Goal: Information Seeking & Learning: Learn about a topic

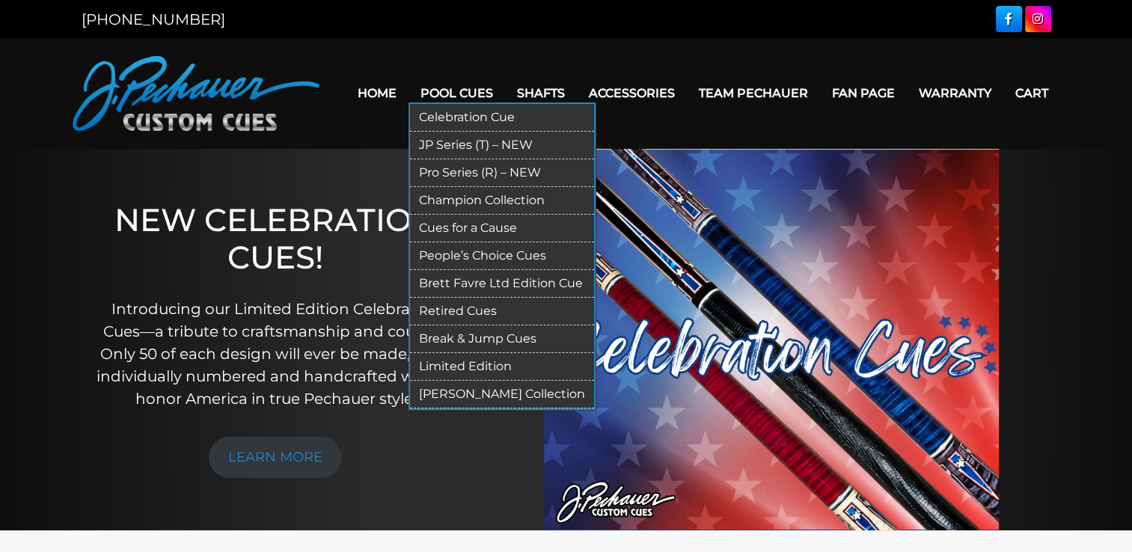
click at [476, 305] on link "Retired Cues" at bounding box center [502, 312] width 184 height 28
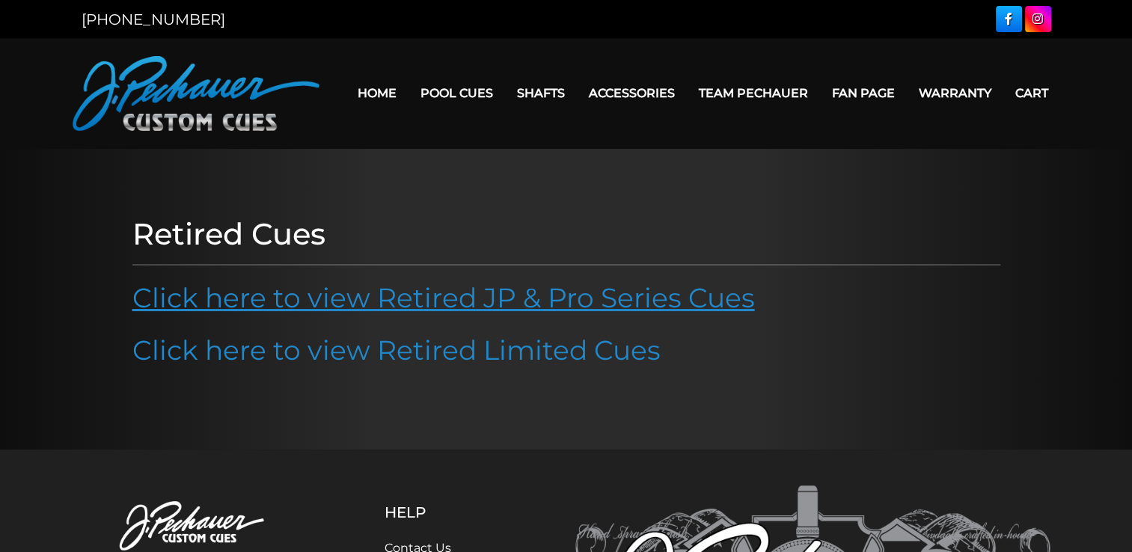
click at [485, 302] on link "Click here to view Retired JP & Pro Series Cues" at bounding box center [443, 297] width 622 height 33
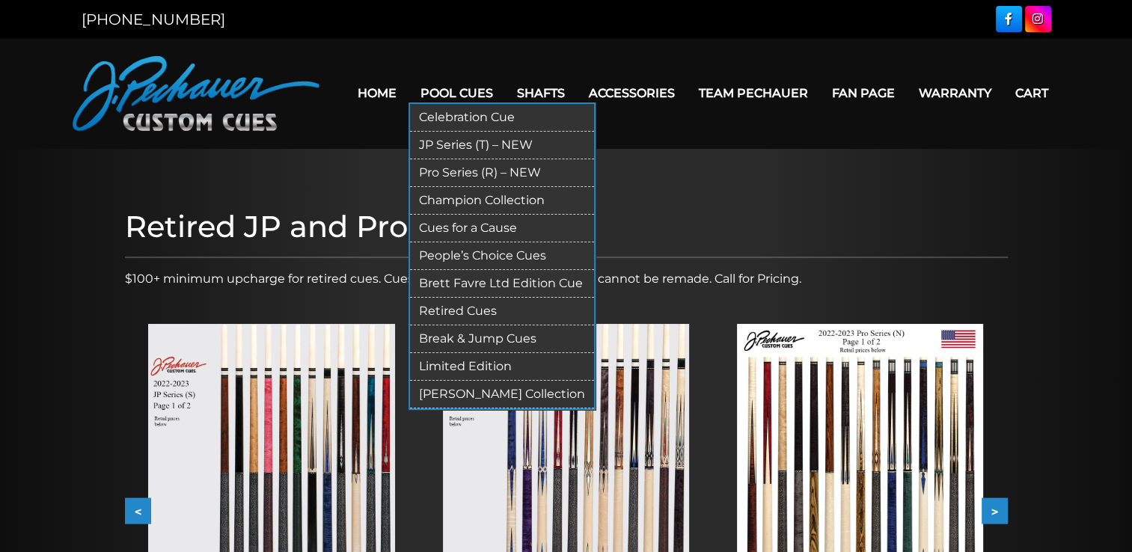
click at [481, 310] on link "Retired Cues" at bounding box center [502, 312] width 184 height 28
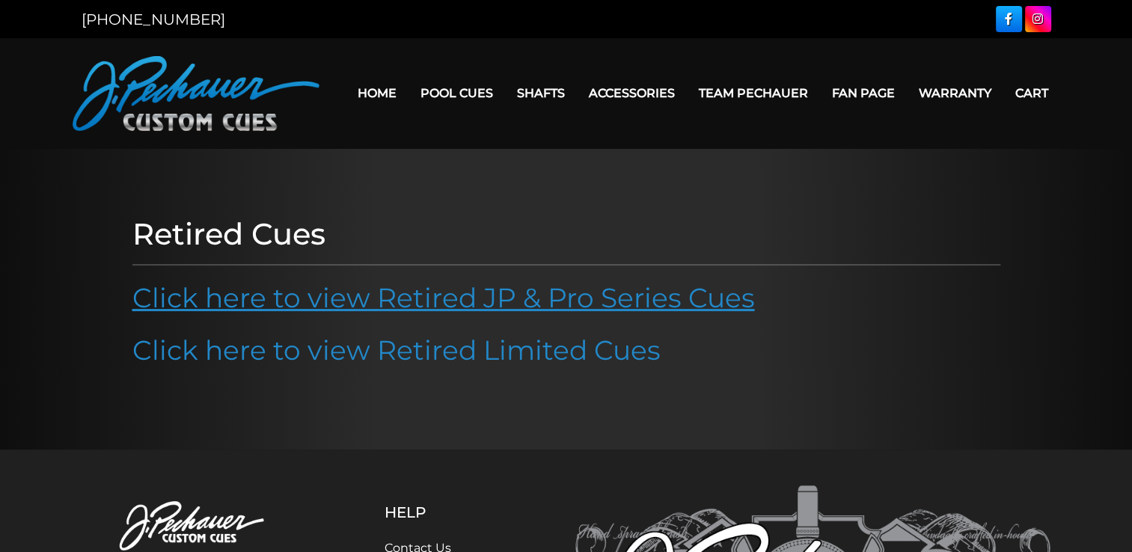
click at [571, 295] on link "Click here to view Retired JP & Pro Series Cues" at bounding box center [443, 297] width 622 height 33
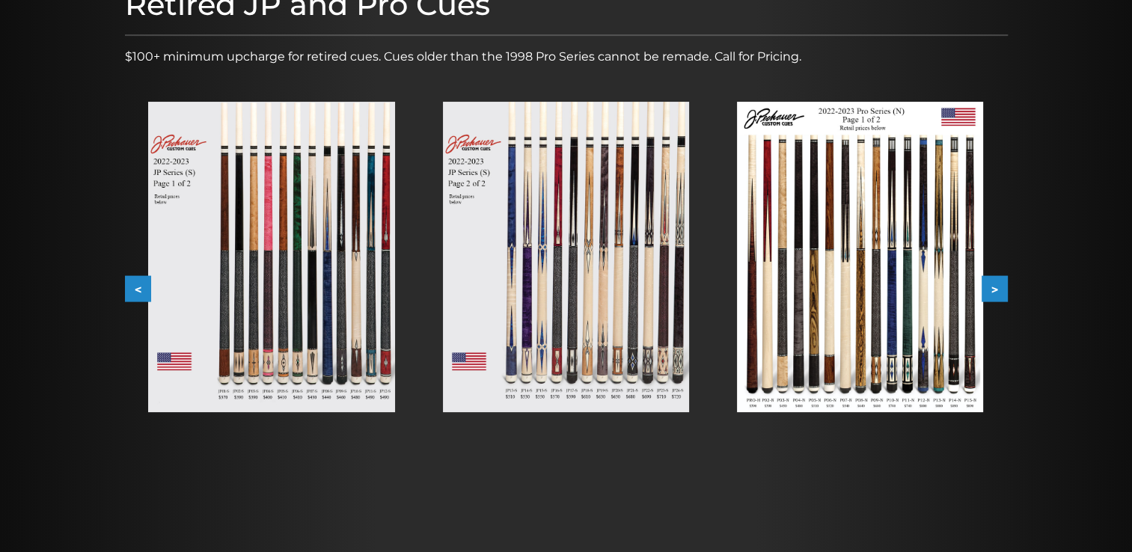
scroll to position [227, 0]
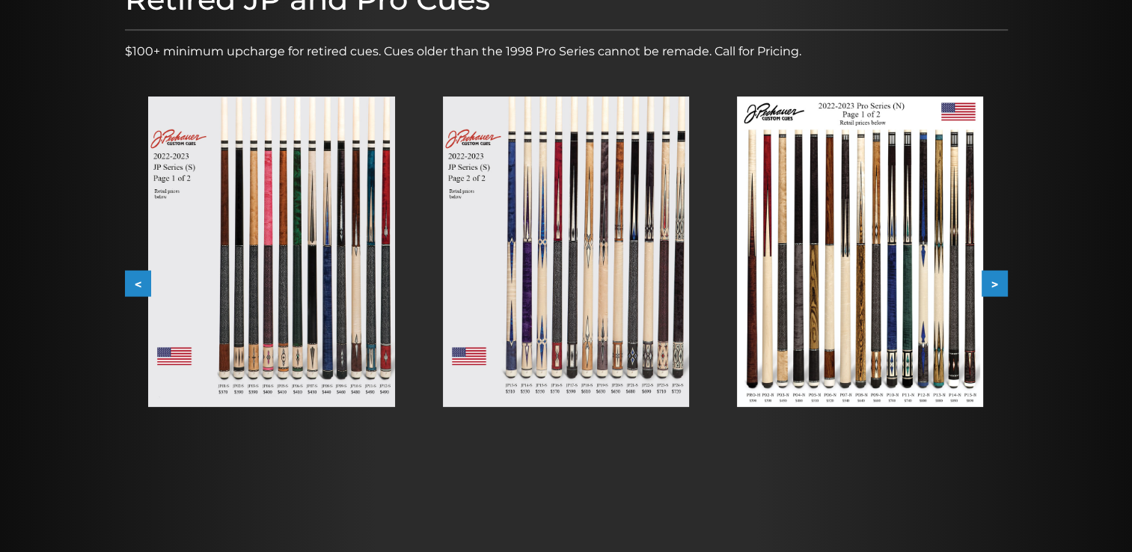
click at [995, 287] on button ">" at bounding box center [994, 284] width 26 height 26
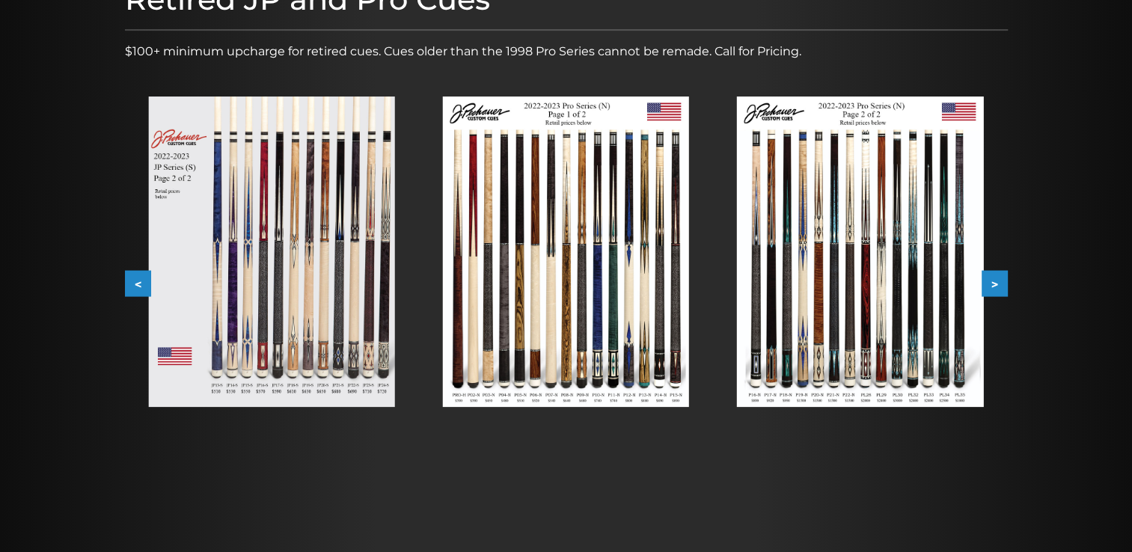
click at [995, 287] on button ">" at bounding box center [994, 284] width 26 height 26
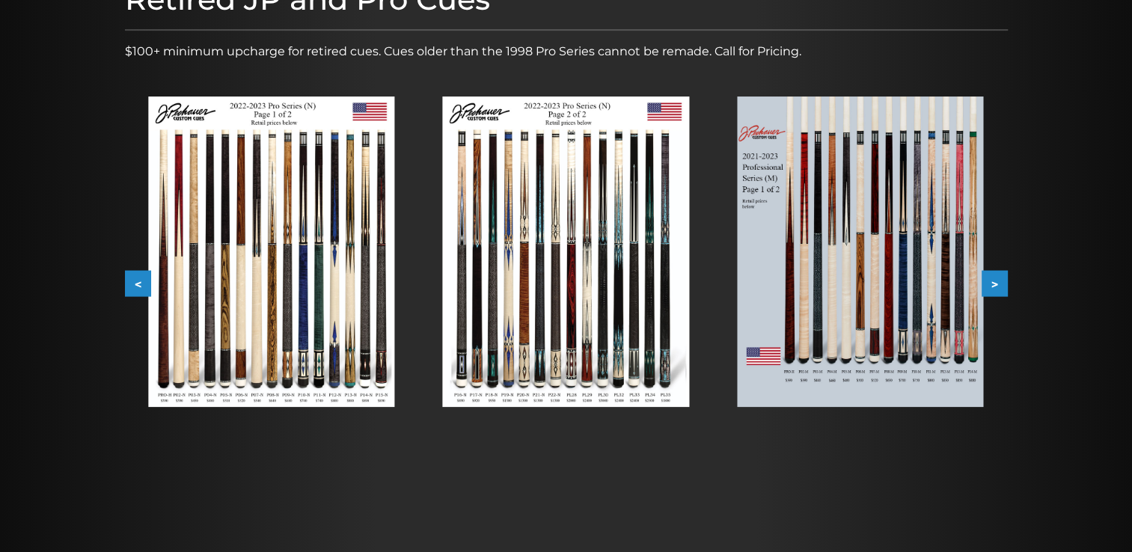
click at [995, 287] on button ">" at bounding box center [994, 284] width 26 height 26
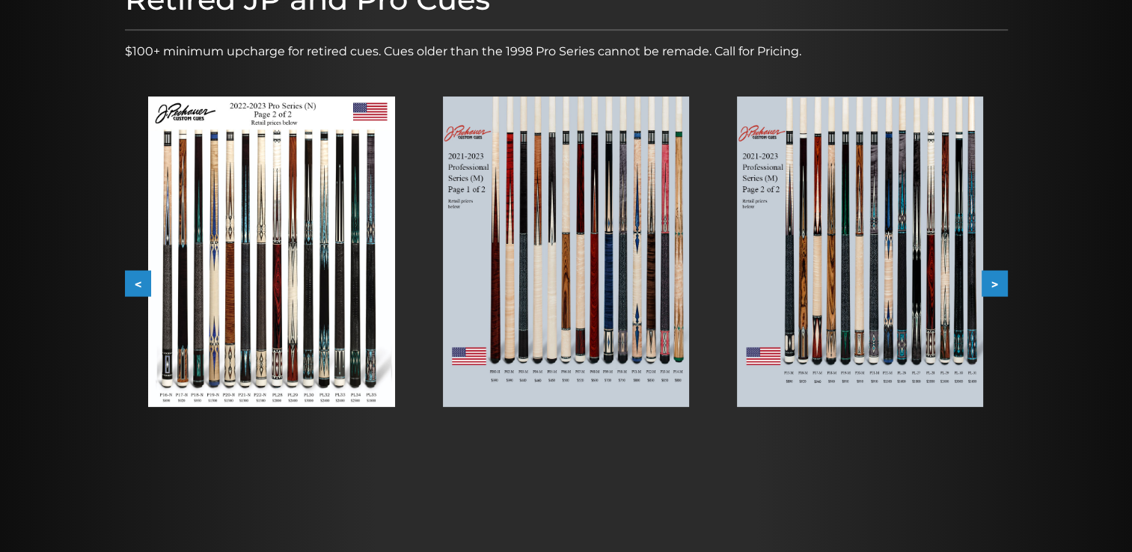
click at [995, 287] on button ">" at bounding box center [994, 284] width 26 height 26
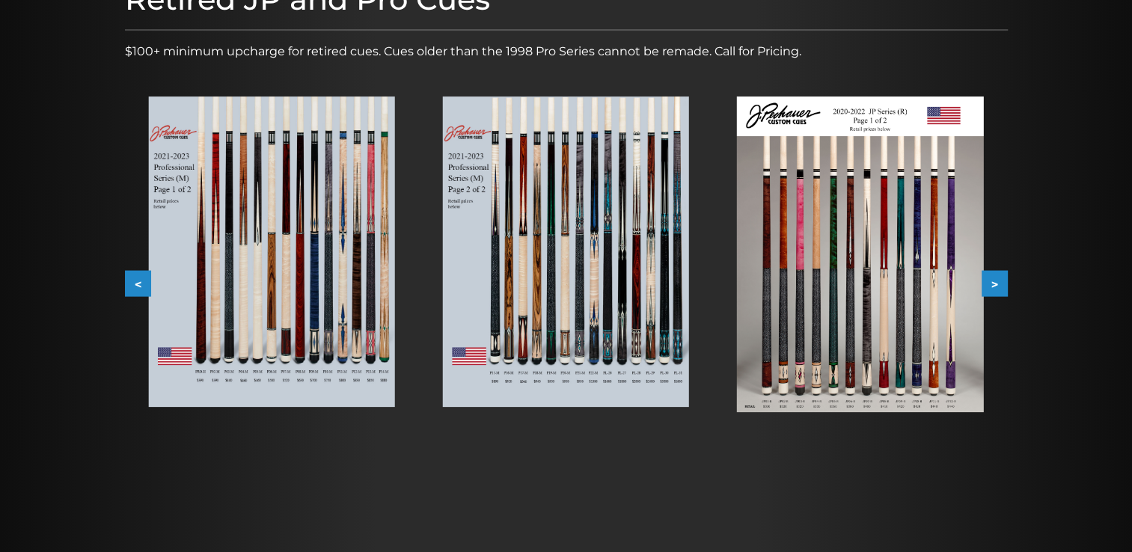
click at [995, 287] on button ">" at bounding box center [994, 284] width 26 height 26
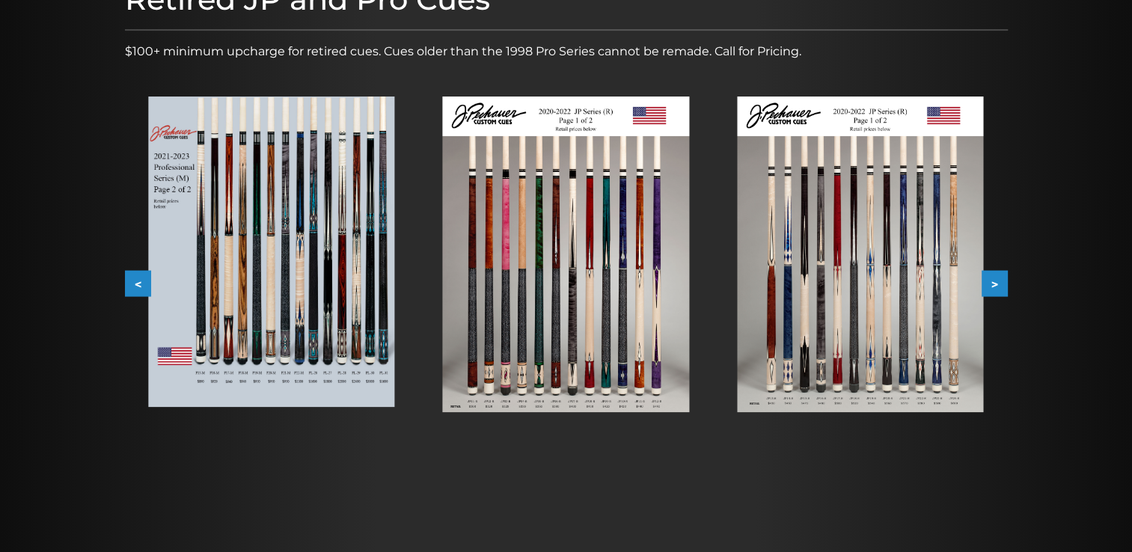
click at [995, 287] on button ">" at bounding box center [994, 284] width 26 height 26
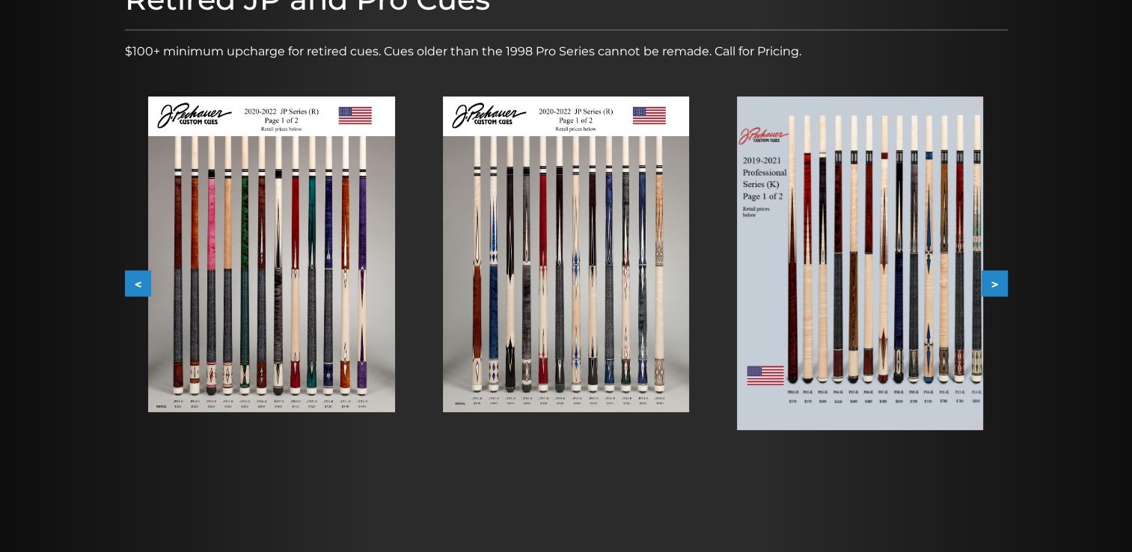
click at [995, 287] on button ">" at bounding box center [994, 284] width 26 height 26
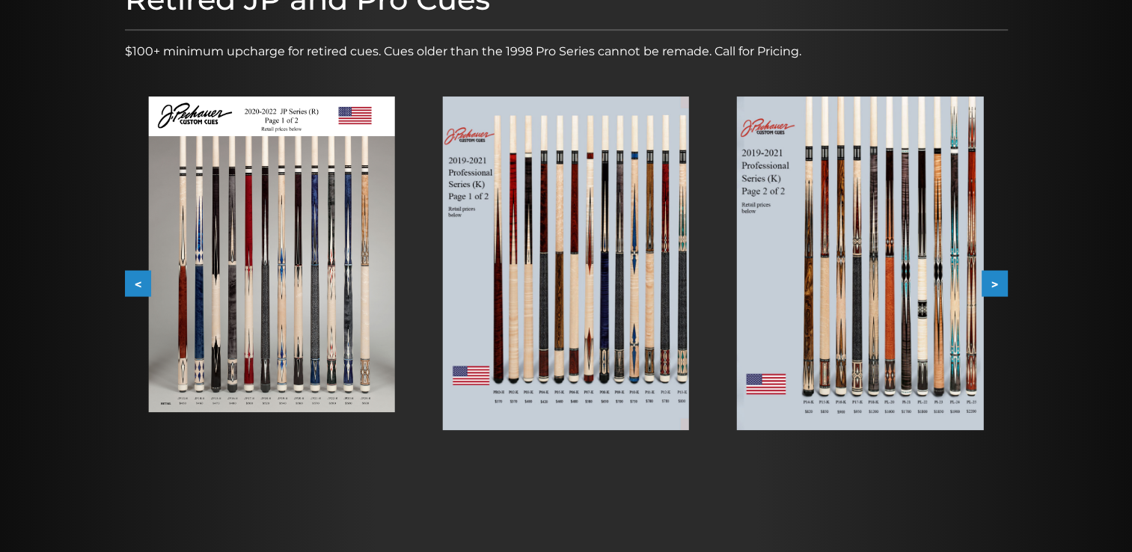
click at [995, 287] on button ">" at bounding box center [994, 284] width 26 height 26
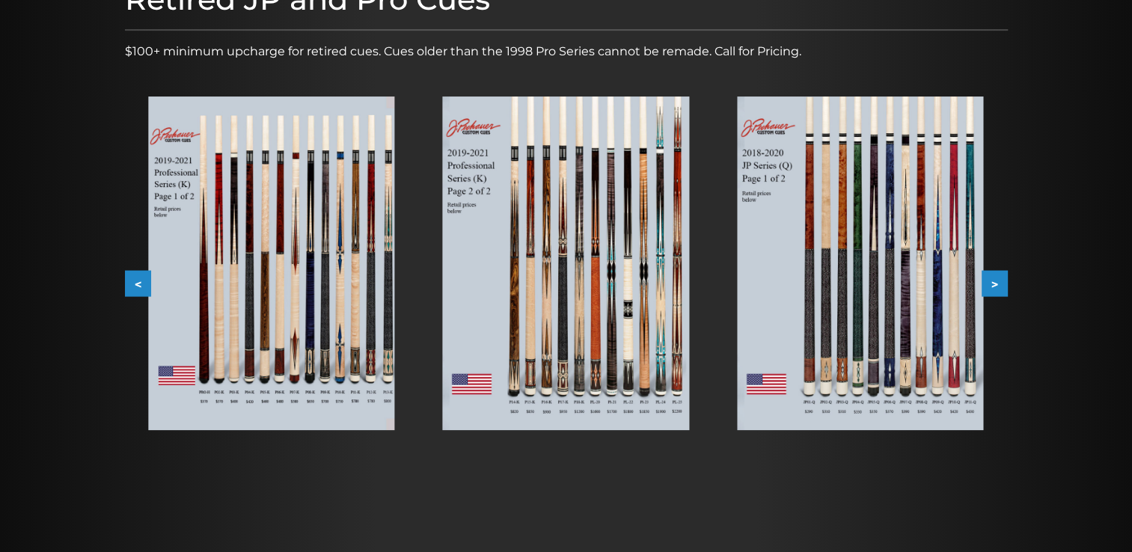
click at [995, 287] on button ">" at bounding box center [994, 284] width 26 height 26
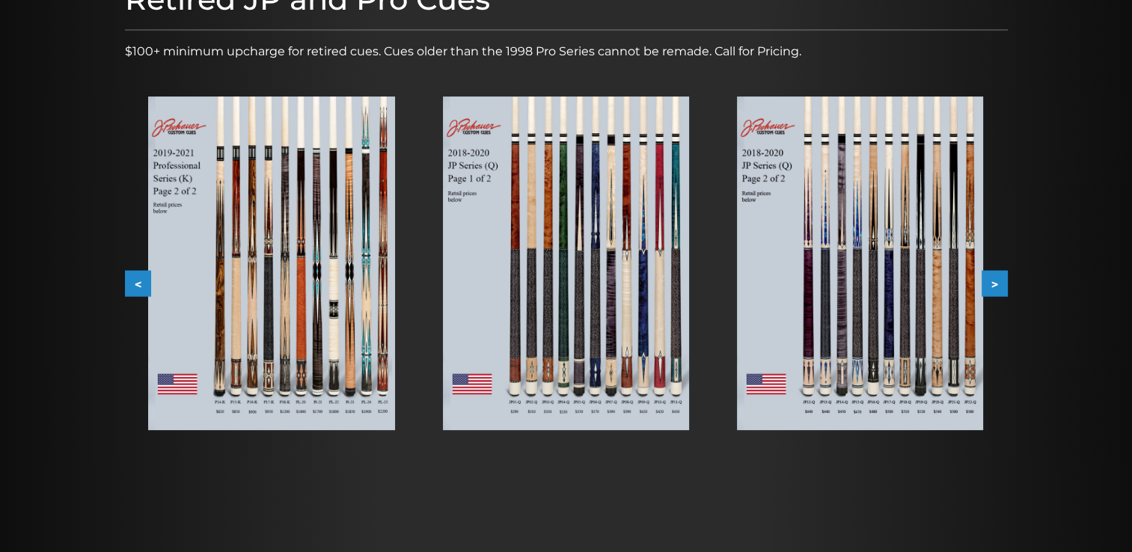
click at [995, 287] on button ">" at bounding box center [994, 284] width 26 height 26
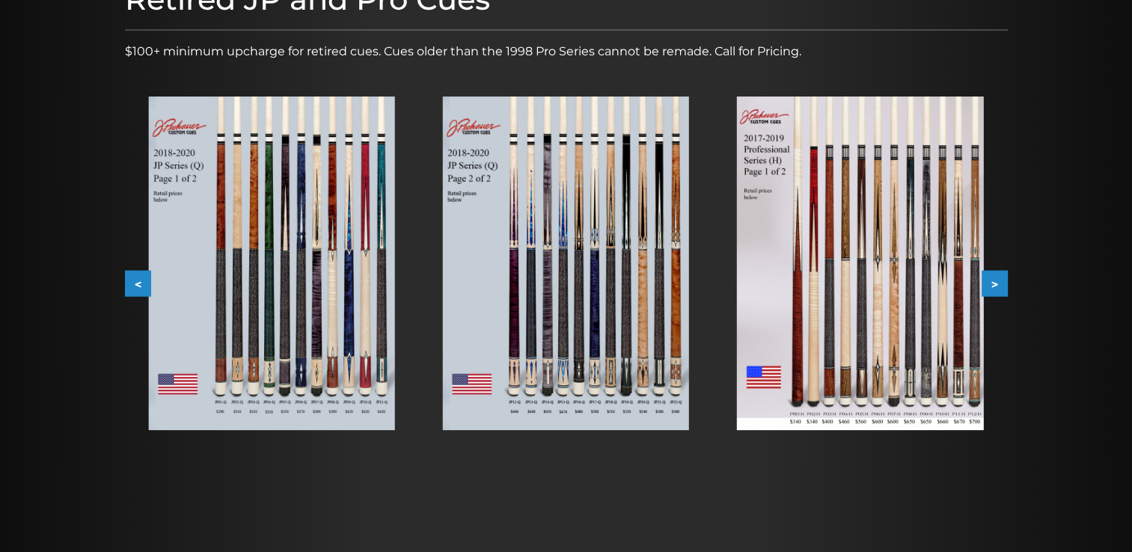
click at [995, 287] on button ">" at bounding box center [994, 284] width 26 height 26
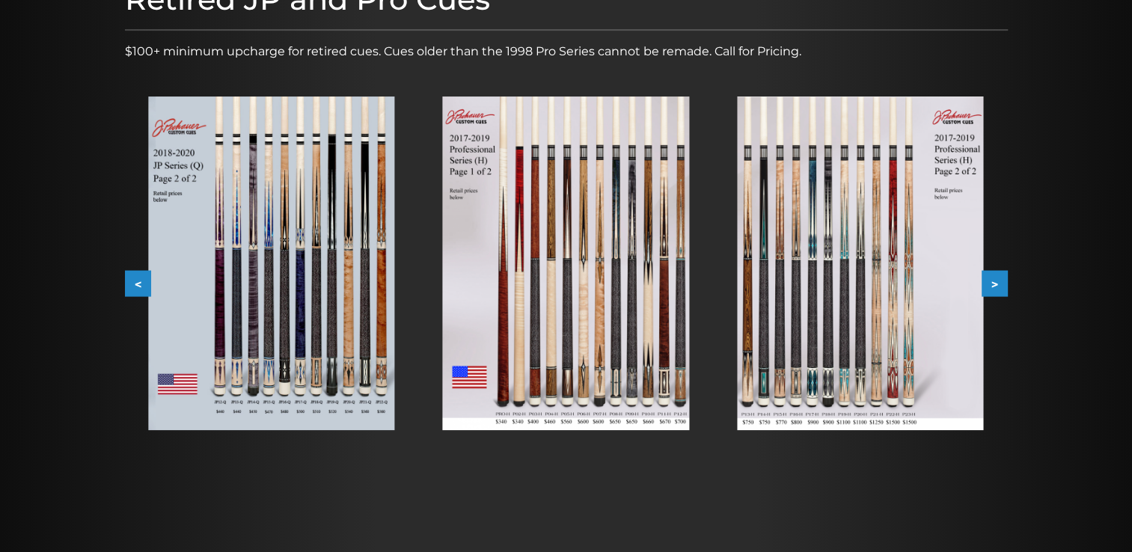
click at [995, 287] on button ">" at bounding box center [994, 284] width 26 height 26
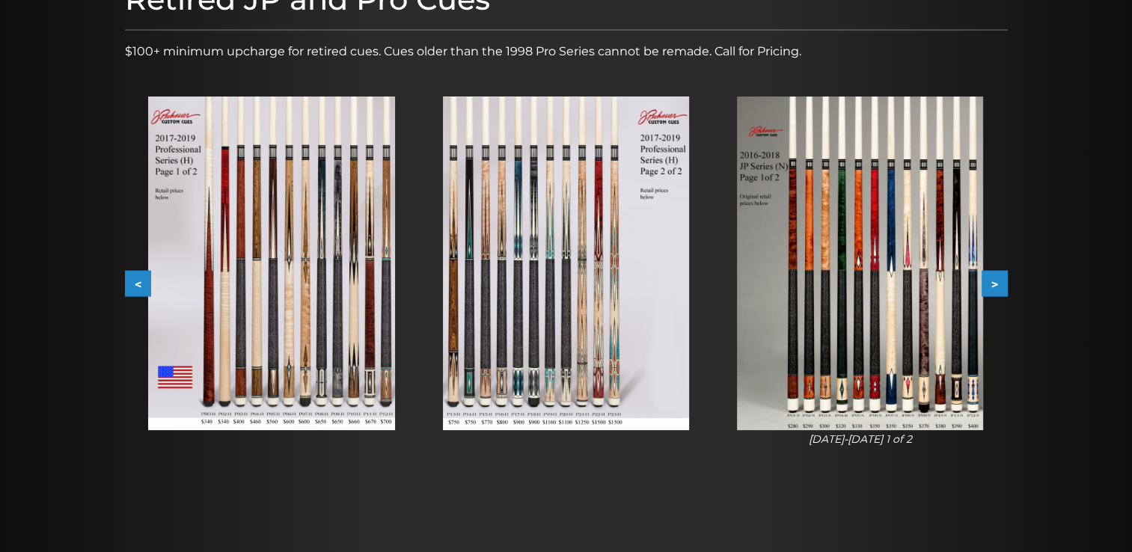
click at [995, 287] on button ">" at bounding box center [994, 284] width 26 height 26
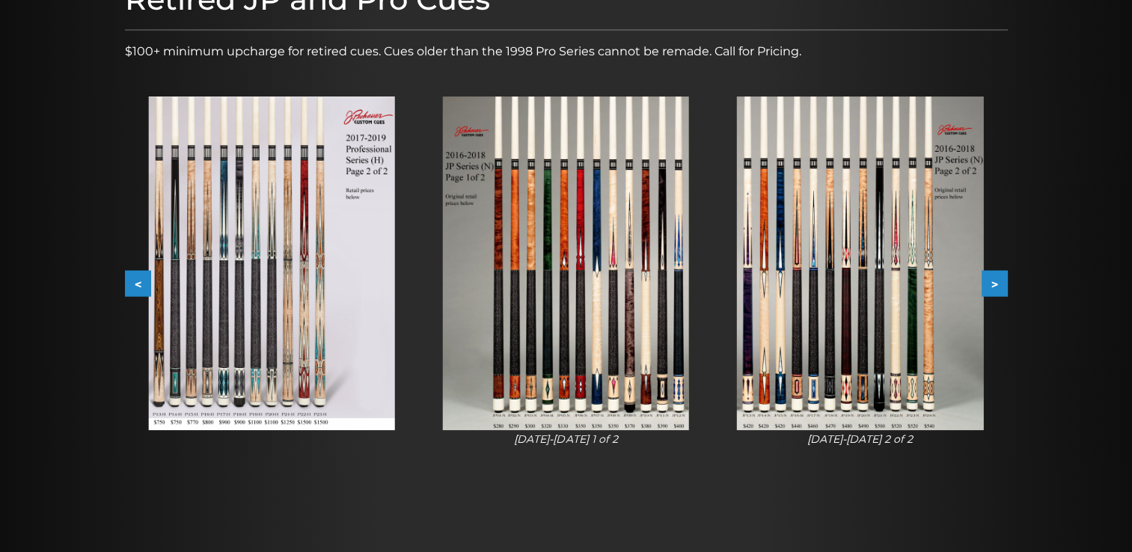
click at [995, 287] on button ">" at bounding box center [994, 284] width 26 height 26
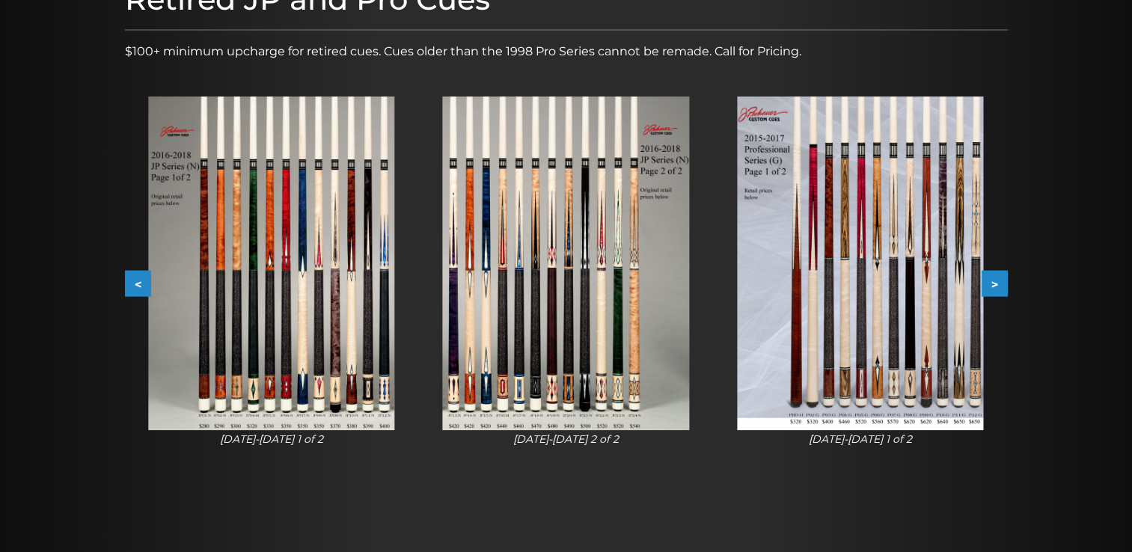
click at [995, 287] on button ">" at bounding box center [994, 284] width 26 height 26
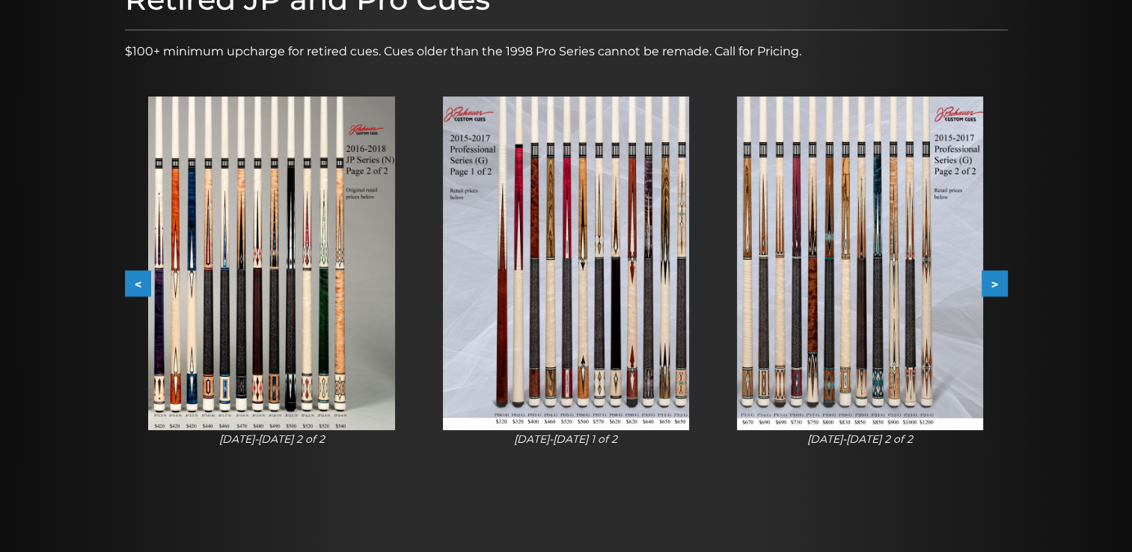
click at [995, 287] on button ">" at bounding box center [994, 284] width 26 height 26
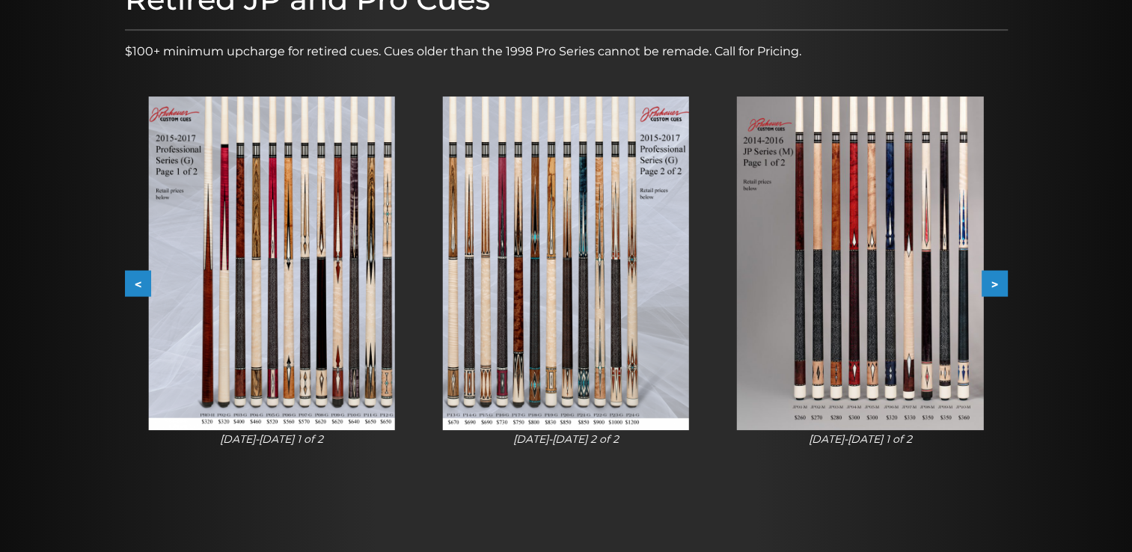
click at [989, 286] on button ">" at bounding box center [994, 284] width 26 height 26
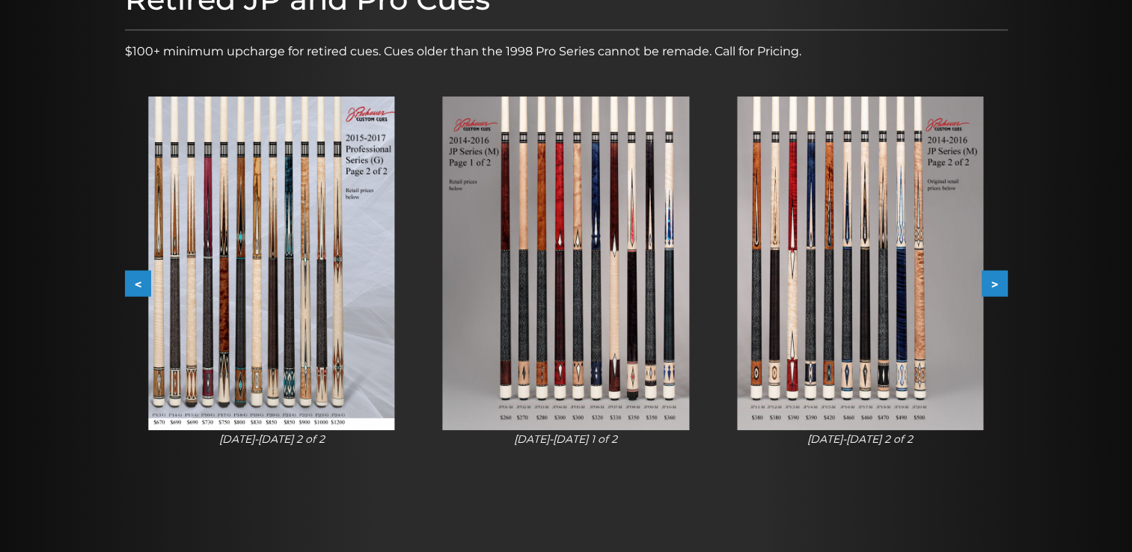
click at [989, 286] on button ">" at bounding box center [994, 284] width 26 height 26
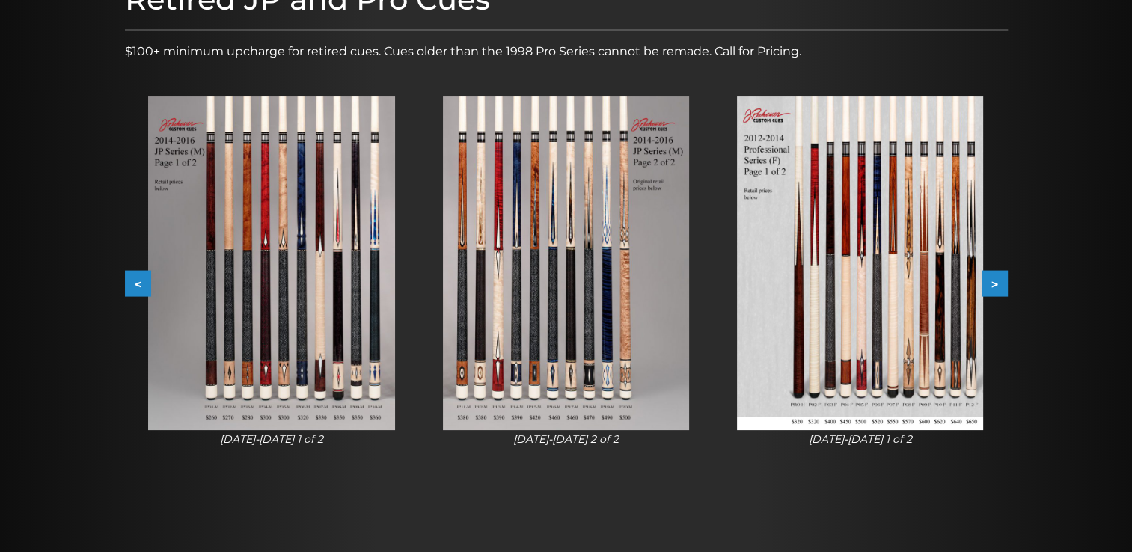
click at [126, 275] on button "<" at bounding box center [138, 284] width 26 height 26
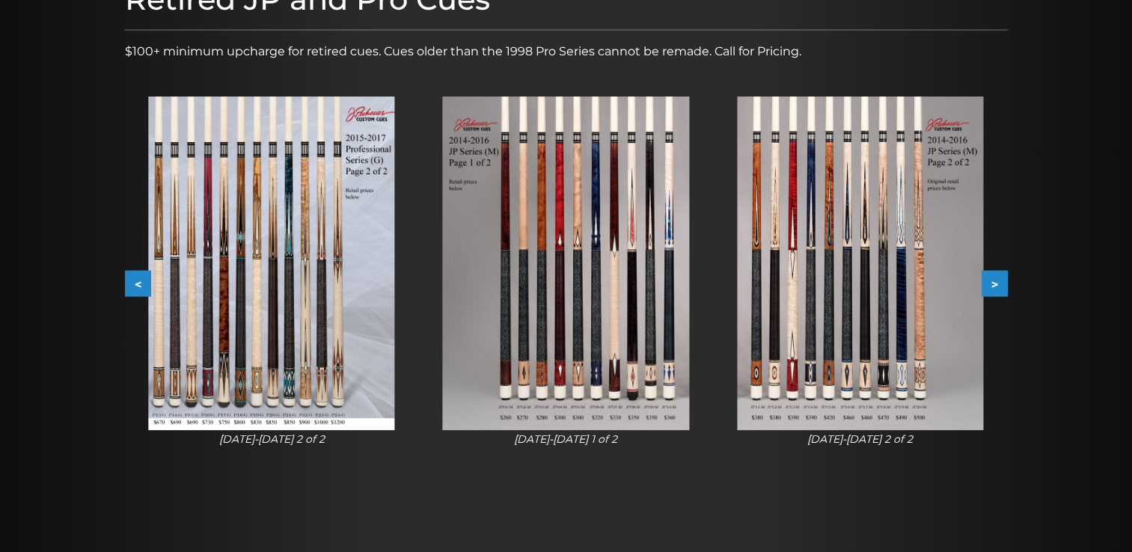
click at [126, 274] on button "<" at bounding box center [138, 284] width 26 height 26
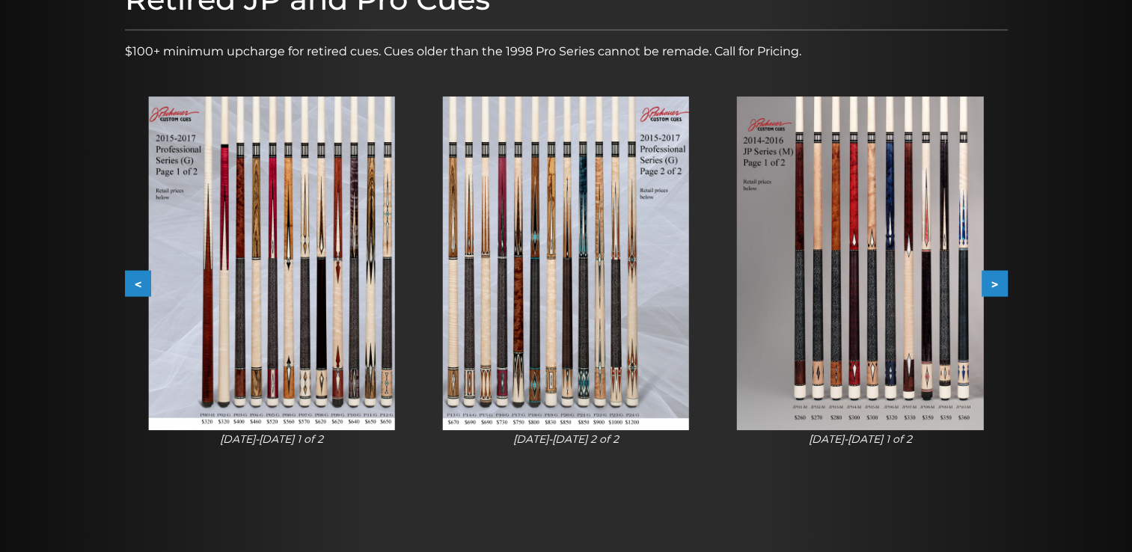
click at [518, 367] on img at bounding box center [566, 263] width 246 height 334
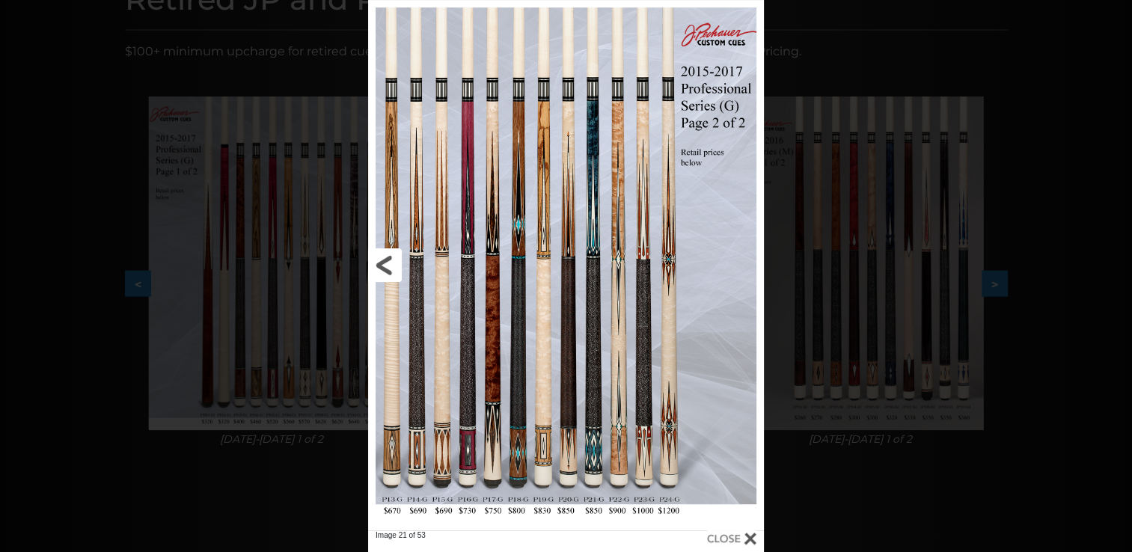
click at [377, 263] on link at bounding box center [457, 265] width 178 height 530
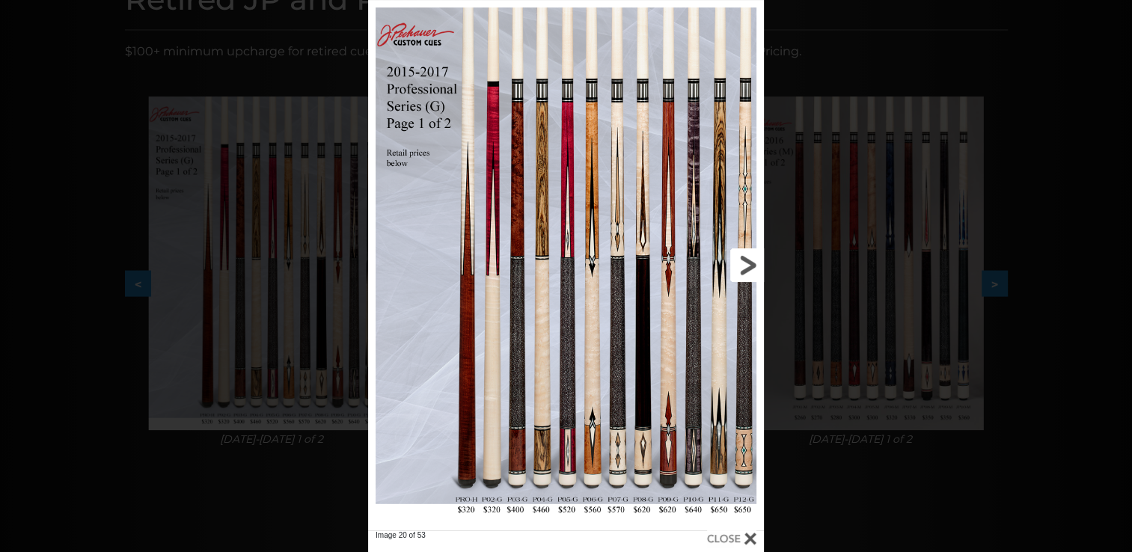
click at [753, 257] on link at bounding box center [675, 265] width 178 height 530
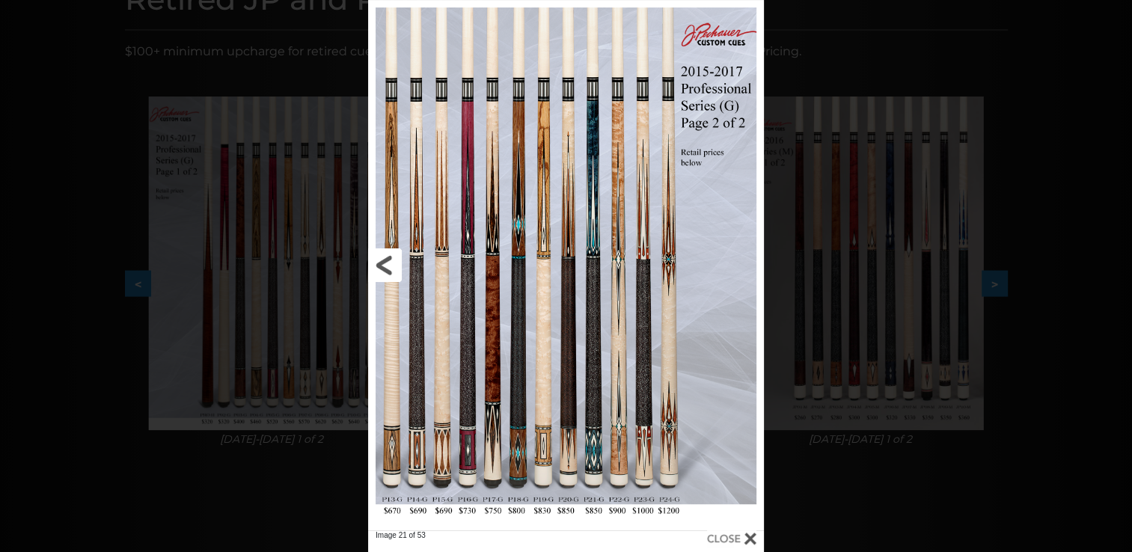
click at [384, 256] on link at bounding box center [457, 265] width 178 height 530
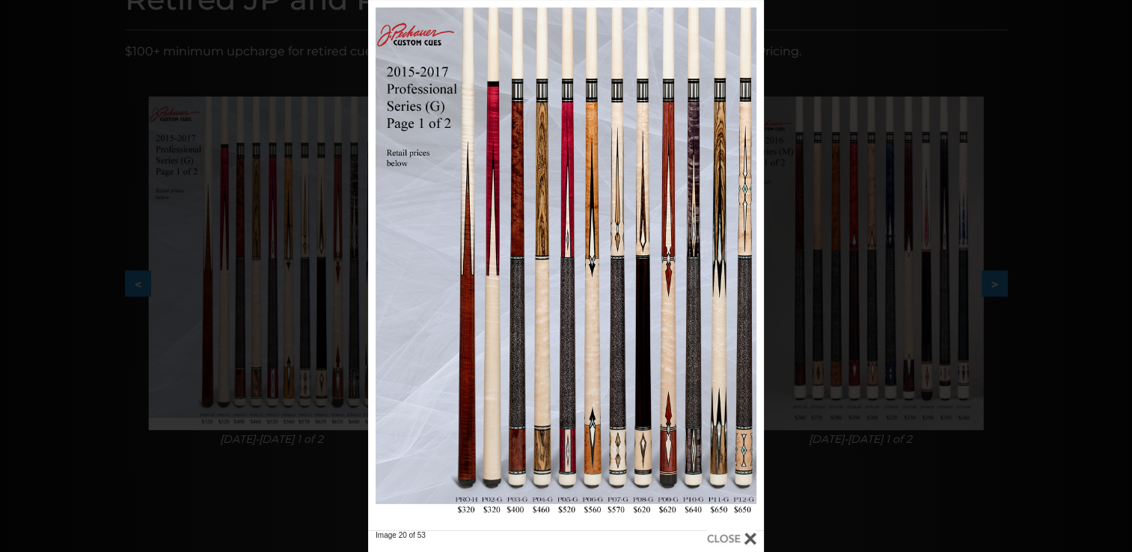
click at [890, 103] on div "Image 20 of 53" at bounding box center [566, 276] width 1132 height 552
